Goal: Find specific page/section: Locate item on page

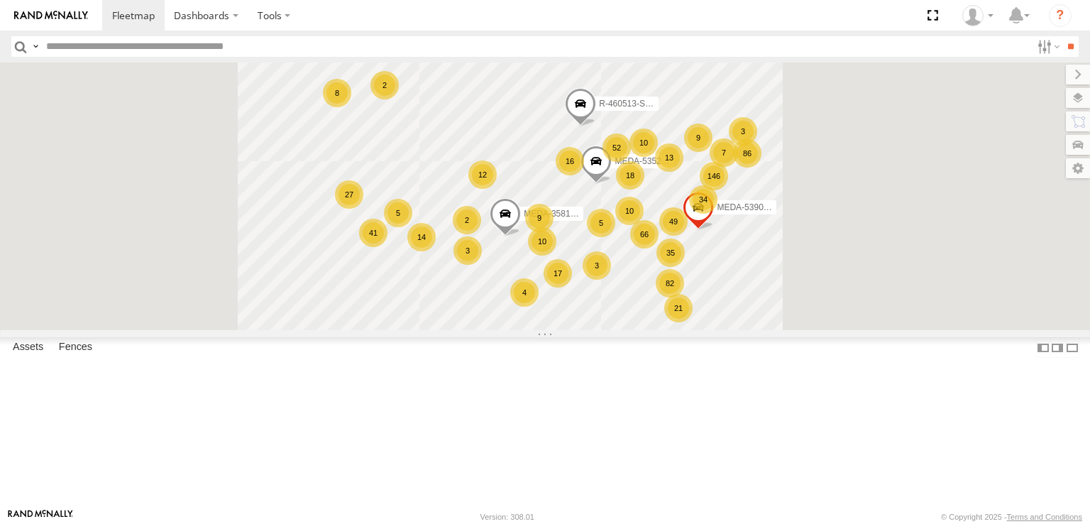
click at [287, 45] on input "text" at bounding box center [535, 46] width 991 height 21
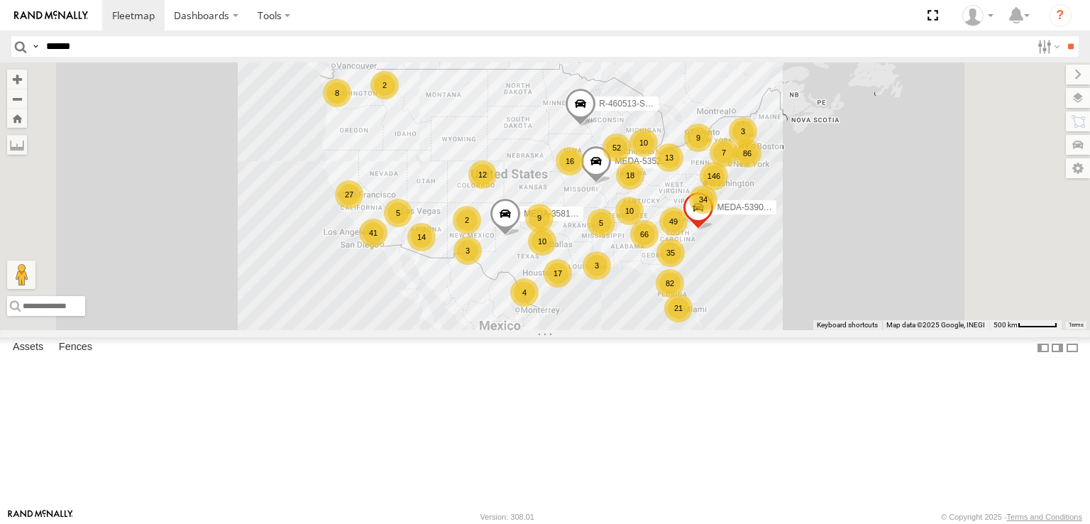
type input "******"
click at [1062, 36] on input "**" at bounding box center [1070, 46] width 16 height 21
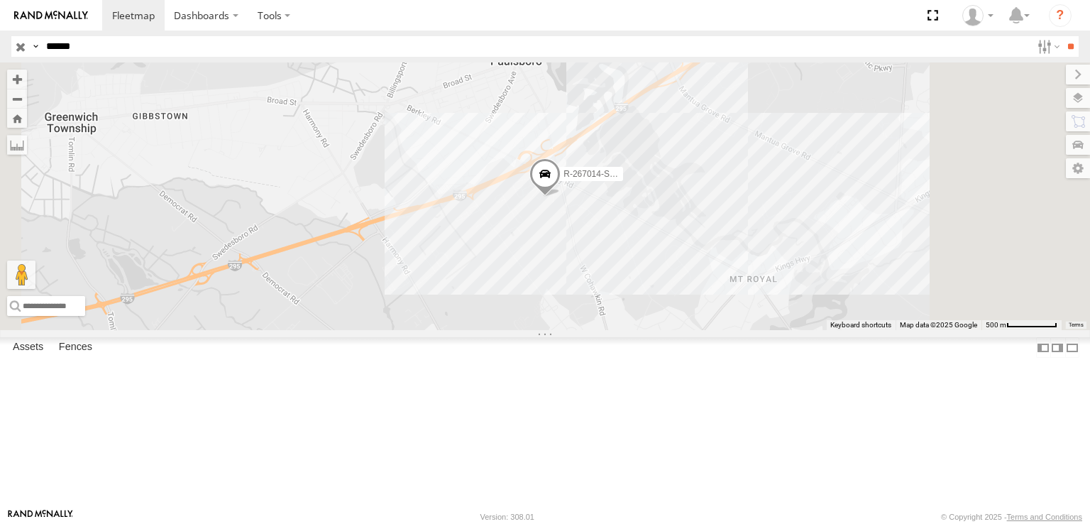
click at [0, 0] on span at bounding box center [0, 0] width 0 height 0
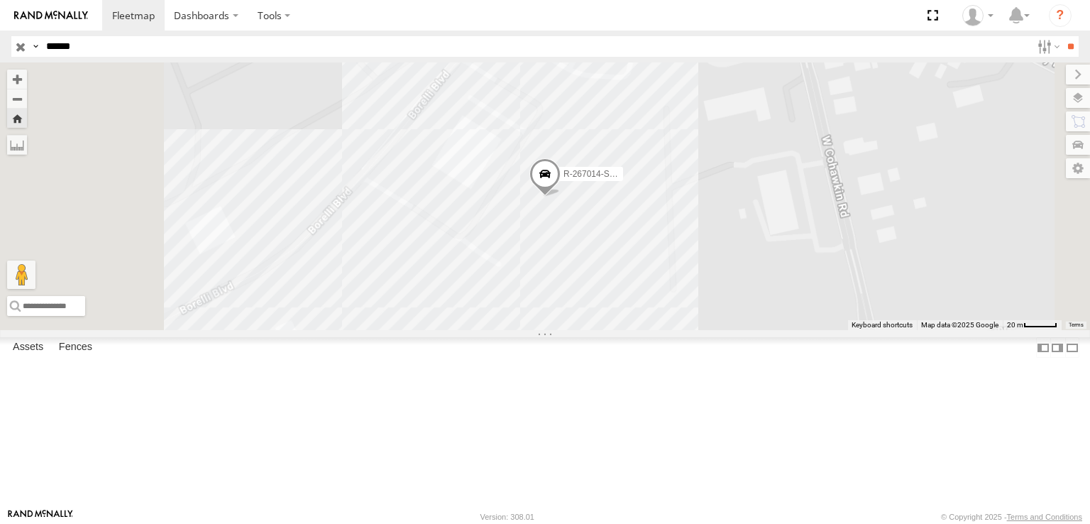
click at [0, 0] on span at bounding box center [0, 0] width 0 height 0
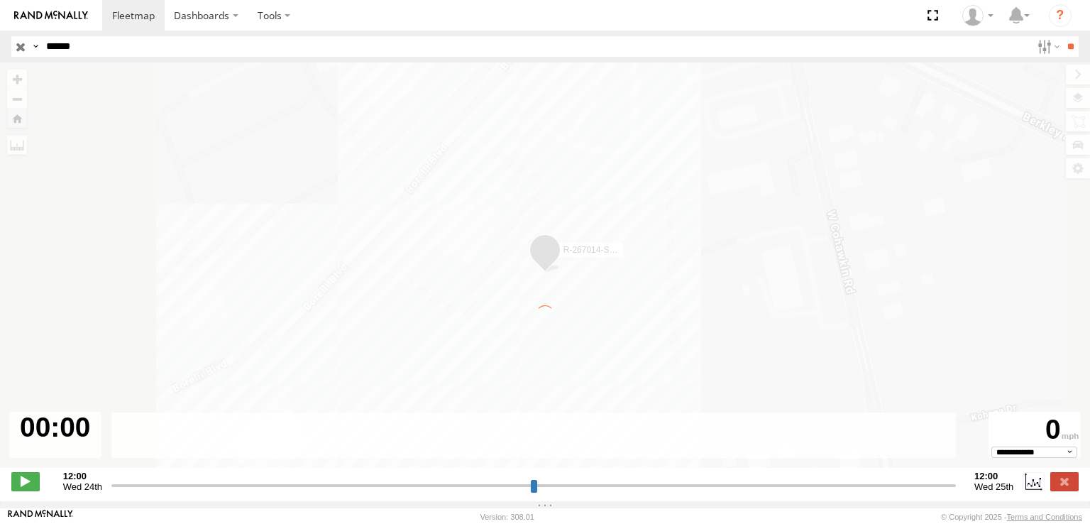
type input "**********"
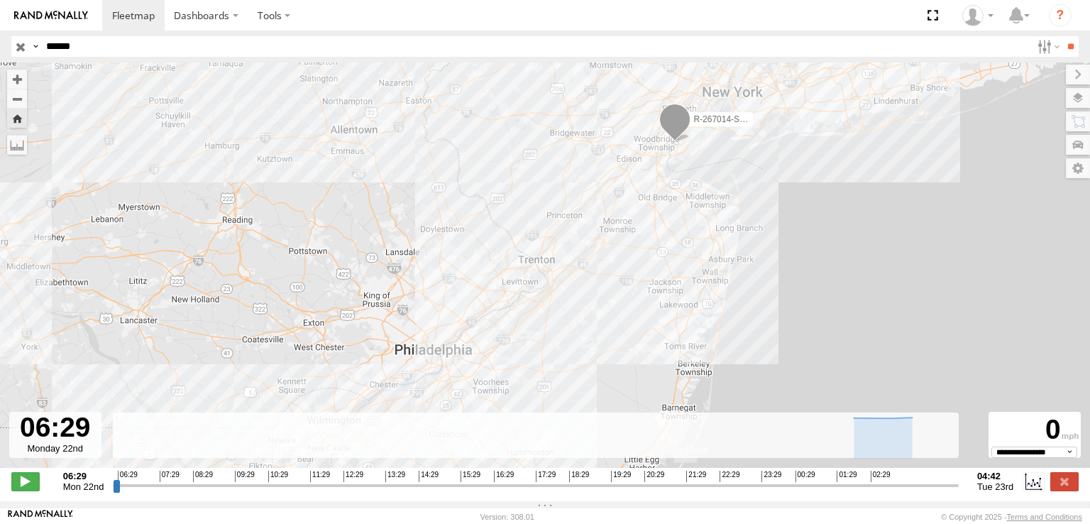
click at [670, 117] on span at bounding box center [674, 123] width 31 height 38
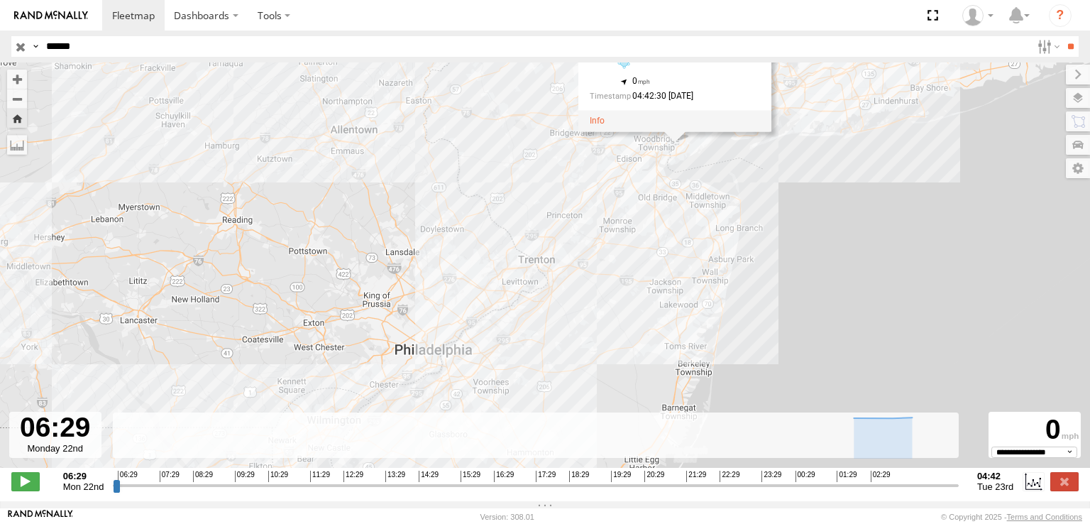
click at [289, 50] on input "******" at bounding box center [535, 46] width 991 height 21
type input "**********"
click at [1062, 36] on input "**" at bounding box center [1070, 46] width 16 height 21
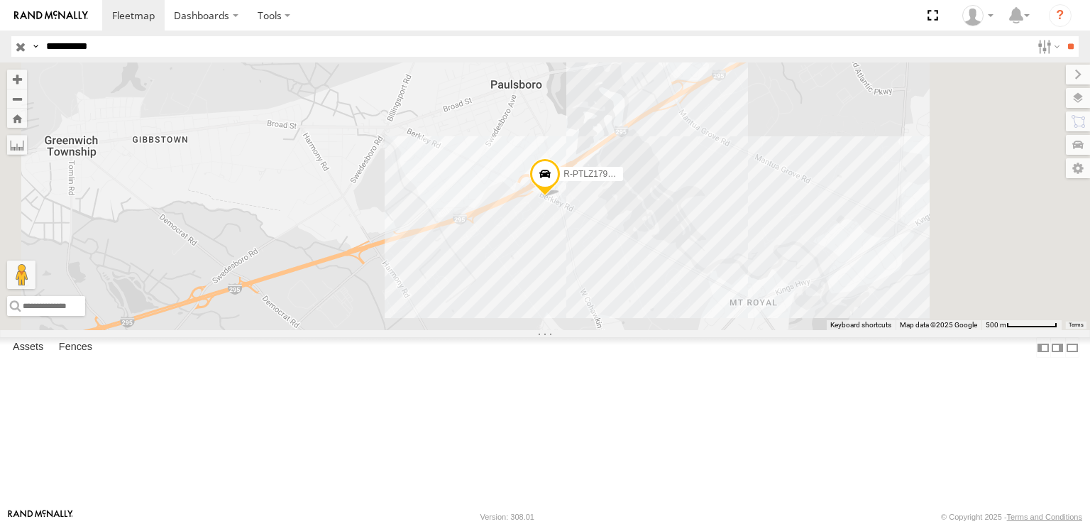
click at [0, 0] on div "B-33" at bounding box center [0, 0] width 0 height 0
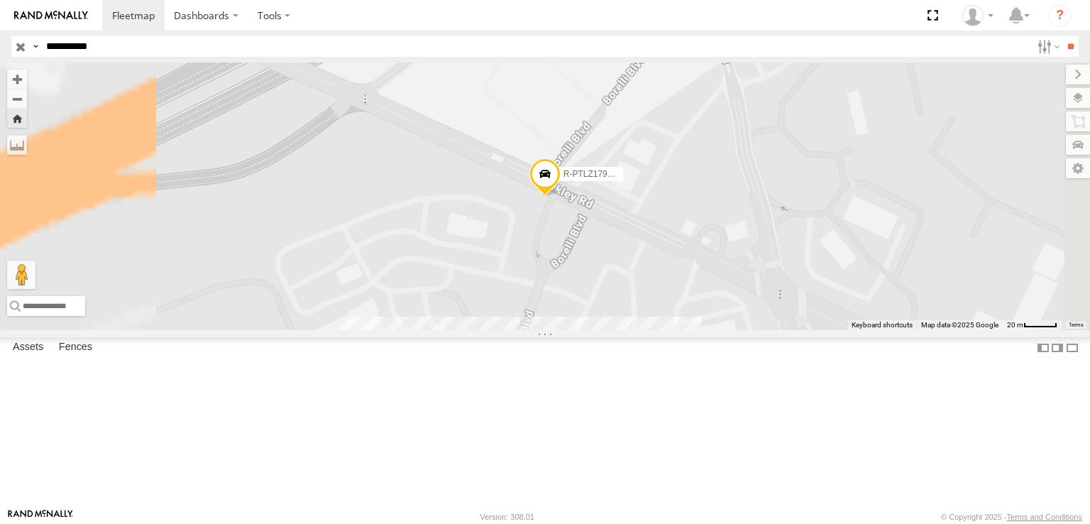
click at [0, 0] on span at bounding box center [0, 0] width 0 height 0
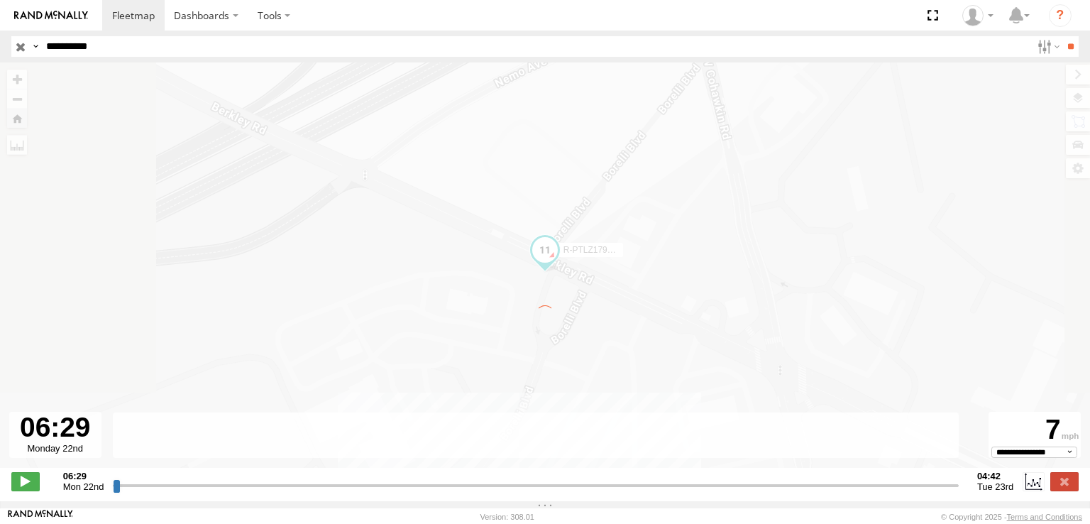
type input "**********"
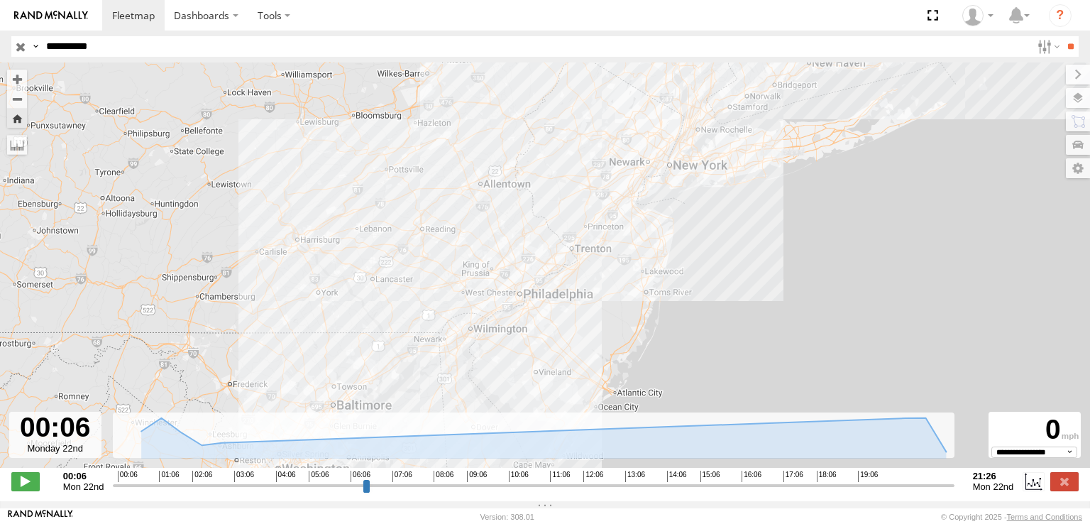
drag, startPoint x: 583, startPoint y: 334, endPoint x: 633, endPoint y: 214, distance: 129.1
click at [633, 214] on div "R-PTLZ179943-Swing" at bounding box center [545, 272] width 1090 height 420
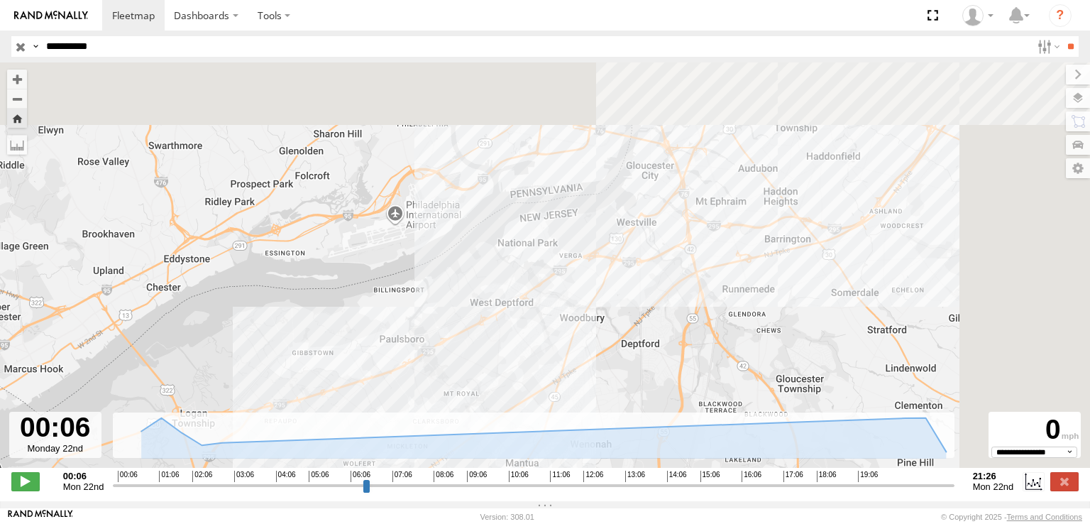
drag, startPoint x: 844, startPoint y: 153, endPoint x: 505, endPoint y: 443, distance: 447.4
click at [505, 443] on div "← Move left → Move right ↑ Move up ↓ Move down + Zoom in - Zoom out Home Jump l…" at bounding box center [545, 281] width 1090 height 439
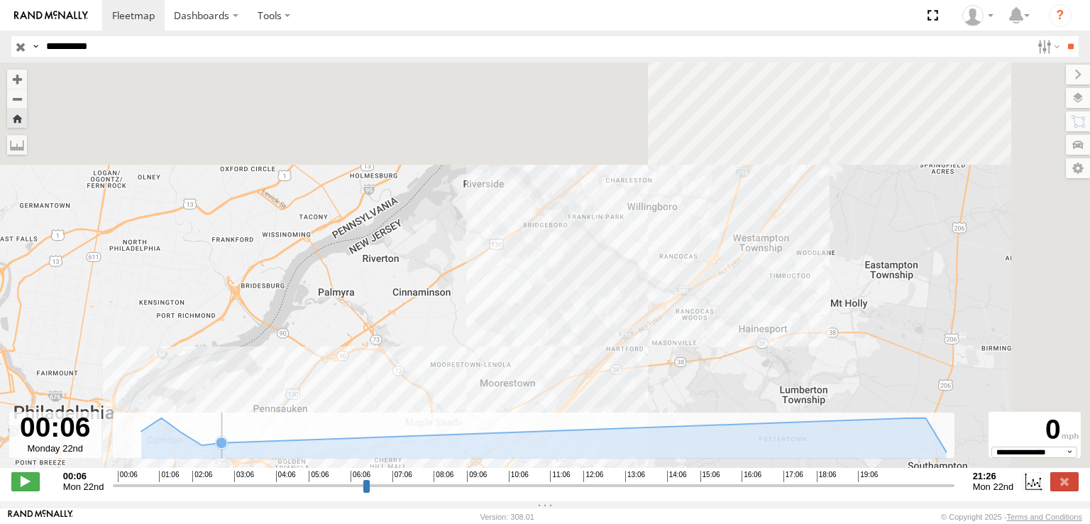
drag, startPoint x: 778, startPoint y: 168, endPoint x: 438, endPoint y: 443, distance: 437.4
click at [438, 443] on div "← Move left → Move right ↑ Move up ↓ Move down + Zoom in - Zoom out Home Jump l…" at bounding box center [545, 281] width 1090 height 439
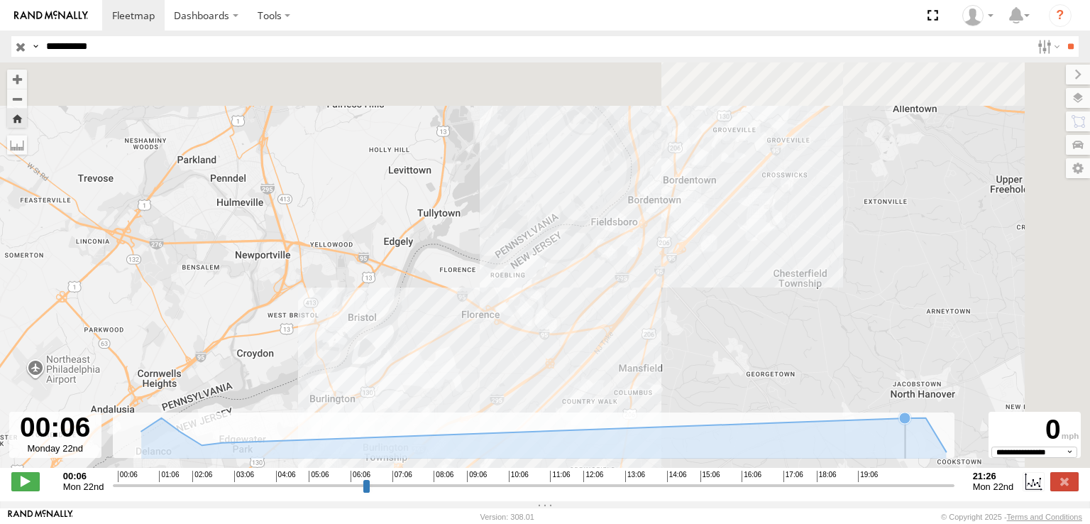
drag, startPoint x: 868, startPoint y: 165, endPoint x: 531, endPoint y: 470, distance: 454.7
click at [531, 470] on div "R-PTLZ179943-Swing" at bounding box center [545, 272] width 1090 height 420
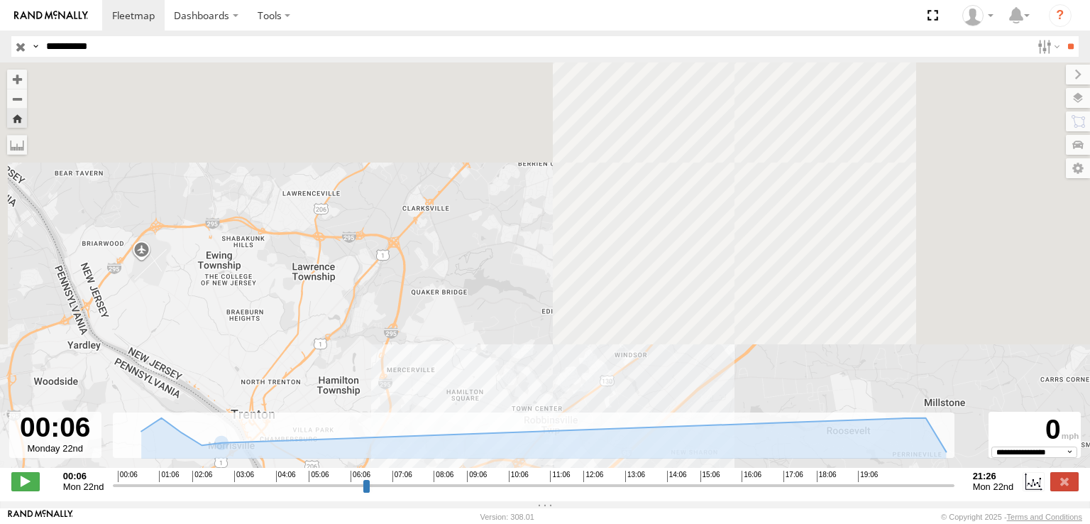
drag, startPoint x: 742, startPoint y: 106, endPoint x: 591, endPoint y: 398, distance: 328.2
click at [576, 417] on div "R-PTLZ179943-Swing" at bounding box center [545, 272] width 1090 height 420
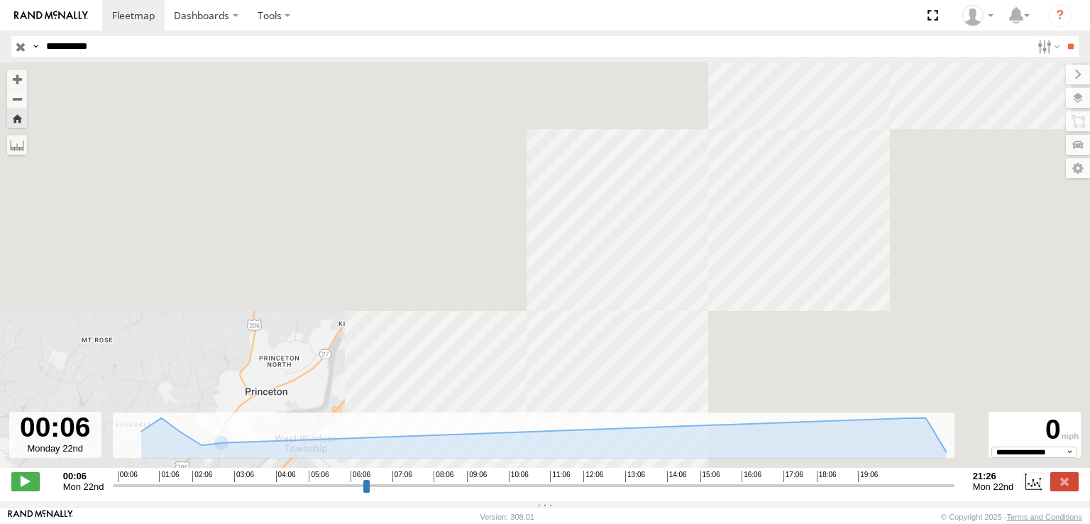
drag, startPoint x: 842, startPoint y: 94, endPoint x: 628, endPoint y: 414, distance: 384.2
click at [638, 407] on div "R-PTLZ179943-Swing" at bounding box center [545, 272] width 1090 height 420
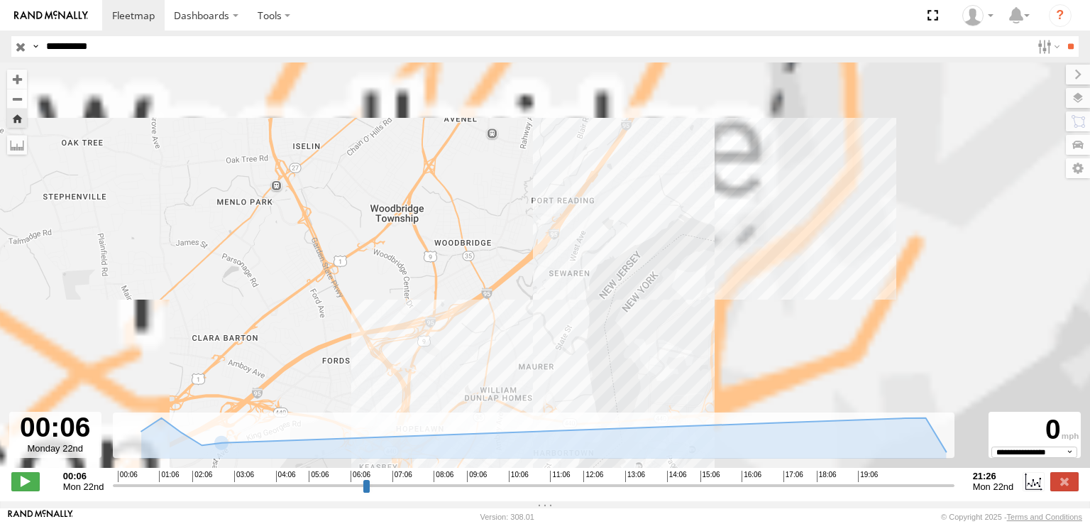
drag, startPoint x: 749, startPoint y: 153, endPoint x: 696, endPoint y: 250, distance: 110.5
click at [696, 250] on div "R-PTLZ179943-Swing" at bounding box center [545, 272] width 1090 height 420
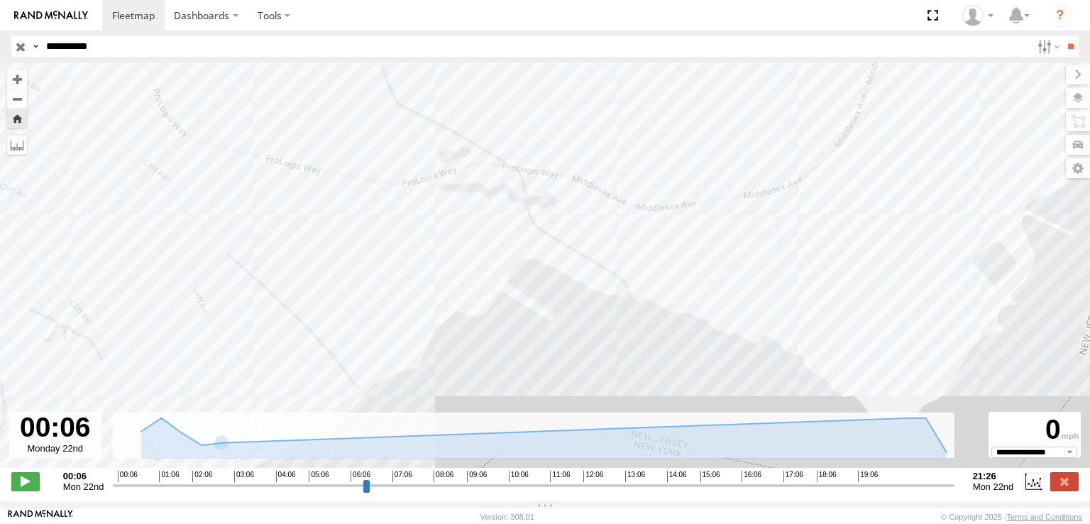
click at [622, 128] on div "R-PTLZ179943-Swing" at bounding box center [545, 272] width 1090 height 420
click at [562, 198] on div "R-PTLZ179943-Swing" at bounding box center [545, 272] width 1090 height 420
click at [160, 455] on icon at bounding box center [544, 437] width 805 height 40
click at [203, 451] on icon at bounding box center [201, 444] width 11 height 11
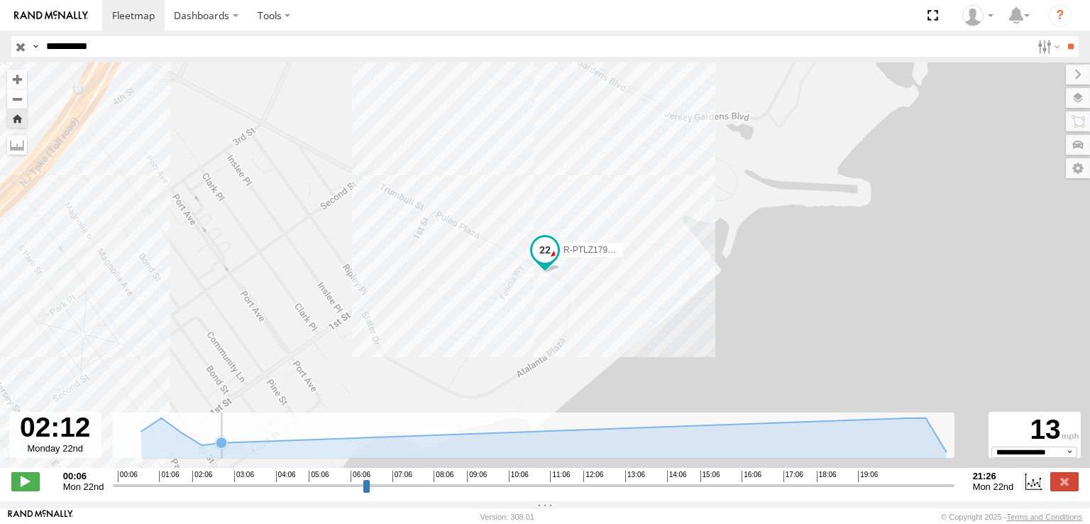
click at [243, 451] on icon at bounding box center [544, 434] width 819 height 34
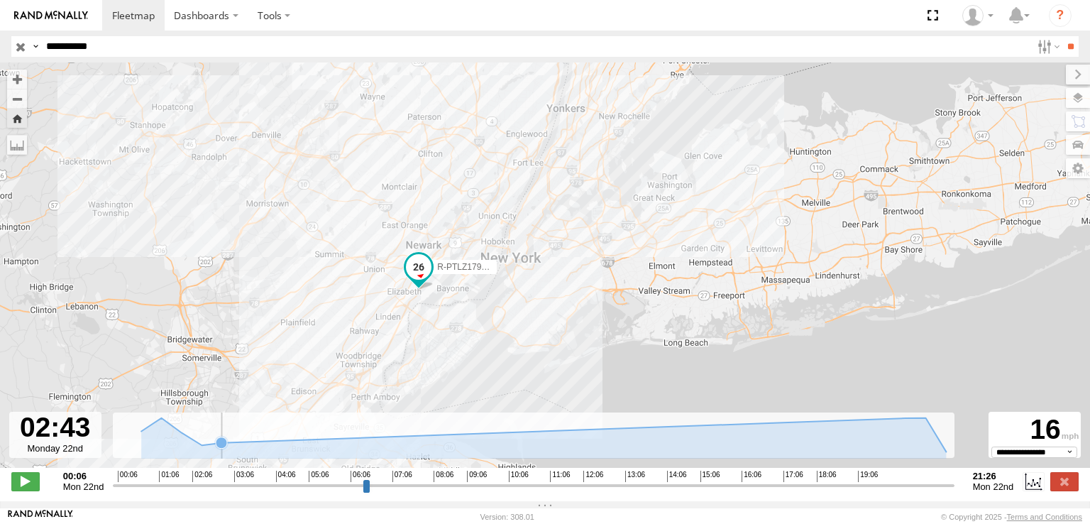
click at [356, 446] on icon at bounding box center [544, 434] width 819 height 34
click at [426, 444] on icon at bounding box center [544, 434] width 819 height 34
click at [741, 445] on icon at bounding box center [544, 437] width 805 height 40
click at [935, 451] on icon at bounding box center [544, 434] width 819 height 34
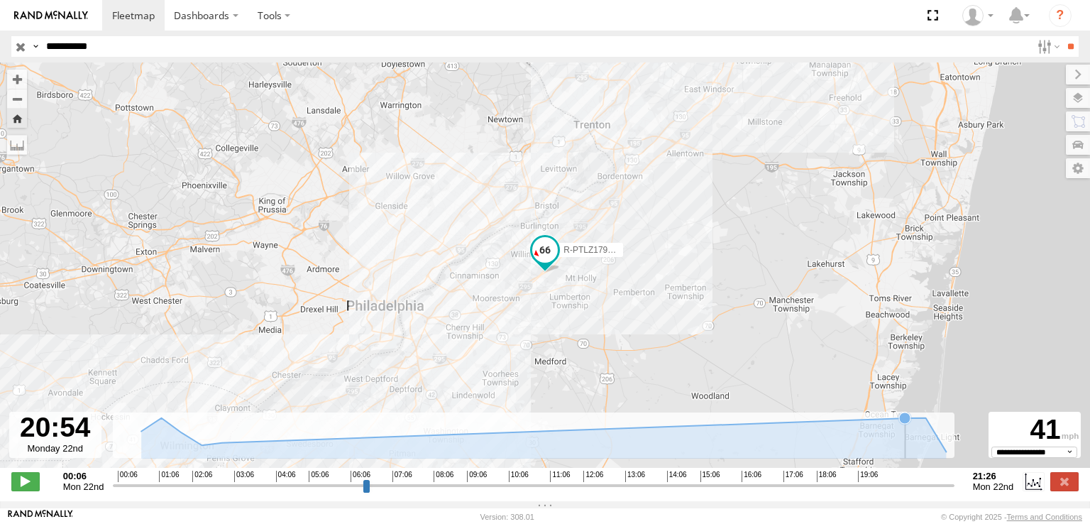
click at [900, 447] on icon at bounding box center [544, 437] width 805 height 40
click at [880, 447] on icon at bounding box center [544, 437] width 805 height 40
click at [925, 441] on icon at bounding box center [544, 437] width 805 height 40
click at [545, 250] on span at bounding box center [545, 250] width 26 height 26
